Goal: Information Seeking & Learning: Understand process/instructions

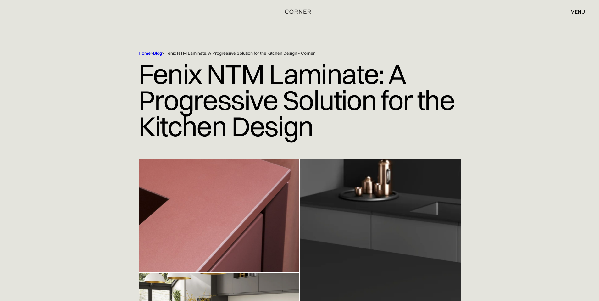
click at [544, 69] on div "Home > Blog > Fenix NTM Laminate: A Progressive Solution for the Kitchen Design…" at bounding box center [299, 104] width 599 height 109
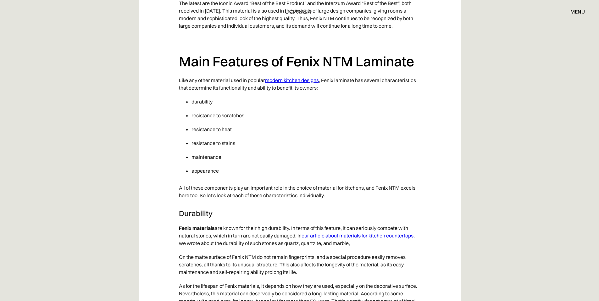
scroll to position [814, 0]
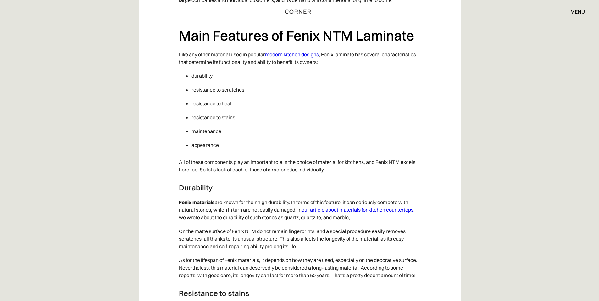
click at [315, 54] on link "modern kitchen designs" at bounding box center [292, 54] width 54 height 6
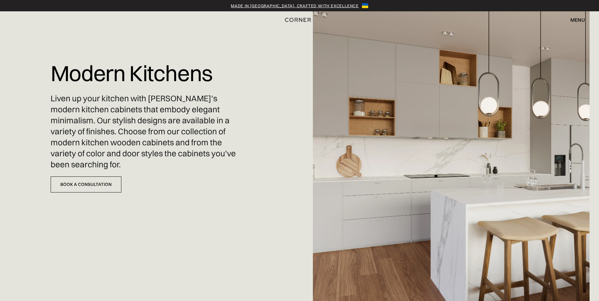
click at [505, 123] on img at bounding box center [451, 150] width 277 height 301
click at [577, 20] on div "menu" at bounding box center [578, 19] width 14 height 5
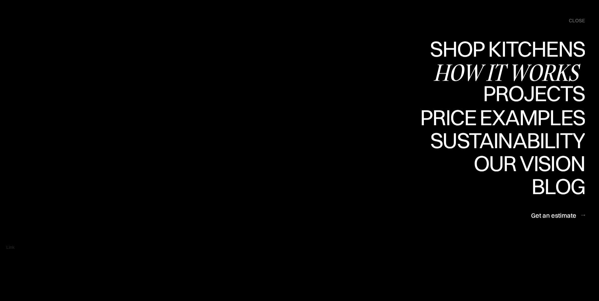
click at [551, 72] on div "how it works" at bounding box center [509, 72] width 152 height 22
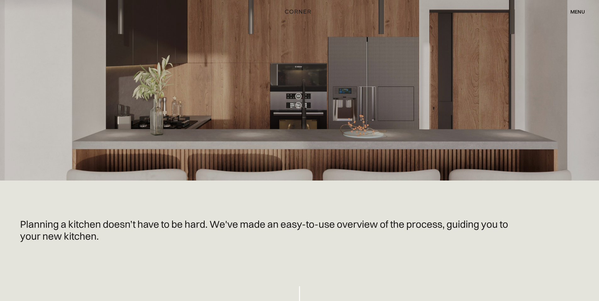
scroll to position [1681, 0]
